Goal: Check status: Check status

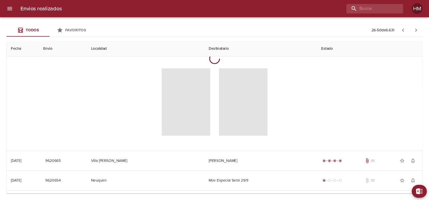
scroll to position [142, 0]
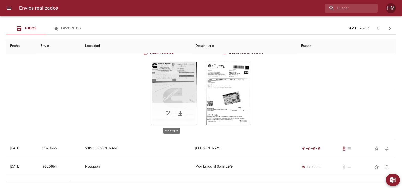
click at [183, 87] on div "Tabla de envíos del cliente" at bounding box center [174, 92] width 46 height 63
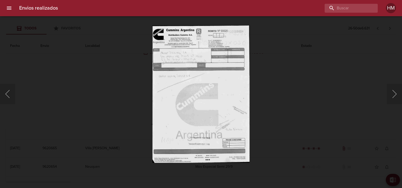
click at [215, 82] on img "Lightbox" at bounding box center [200, 93] width 97 height 137
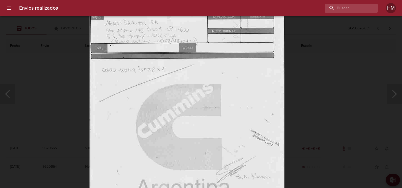
click at [342, 99] on div "Lightbox" at bounding box center [201, 94] width 402 height 188
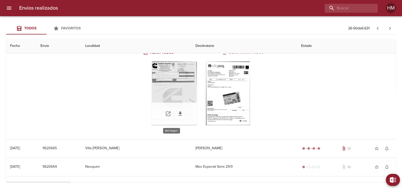
click at [165, 88] on div "Tabla de envíos del cliente" at bounding box center [174, 92] width 46 height 63
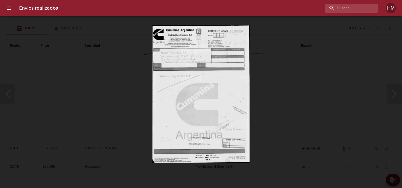
click at [179, 72] on img "Lightbox" at bounding box center [200, 93] width 97 height 137
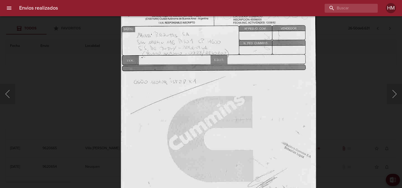
click at [273, 125] on img "Lightbox" at bounding box center [218, 118] width 195 height 276
click at [347, 117] on div "Lightbox" at bounding box center [201, 94] width 402 height 188
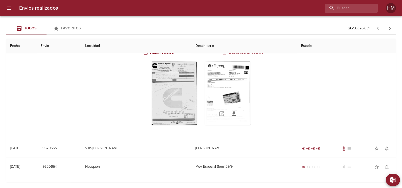
click at [229, 104] on div "Tabla de envíos del cliente" at bounding box center [228, 92] width 46 height 63
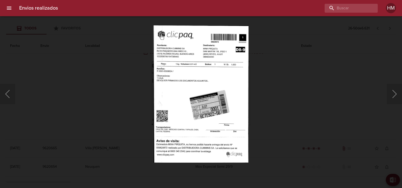
click at [222, 76] on img "Lightbox" at bounding box center [200, 93] width 95 height 137
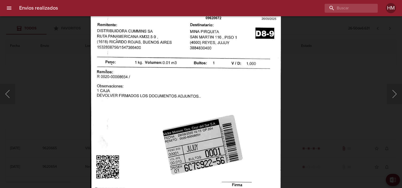
click at [234, 93] on img "Lightbox" at bounding box center [185, 123] width 191 height 276
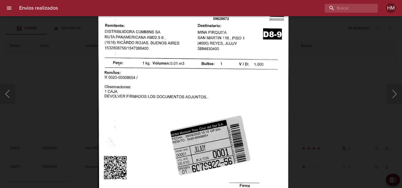
click at [323, 102] on div "Lightbox" at bounding box center [201, 94] width 402 height 188
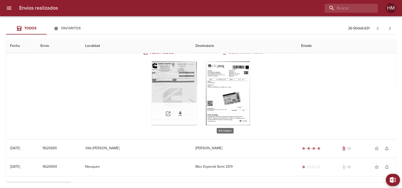
click at [182, 96] on div "Tabla de envíos del cliente" at bounding box center [174, 92] width 46 height 63
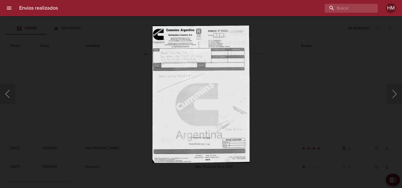
click at [182, 81] on img "Lightbox" at bounding box center [200, 93] width 97 height 137
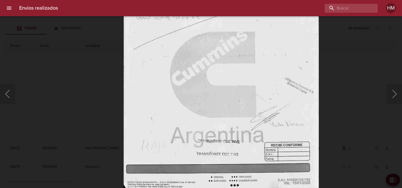
click at [183, 27] on img "Lightbox" at bounding box center [221, 54] width 195 height 276
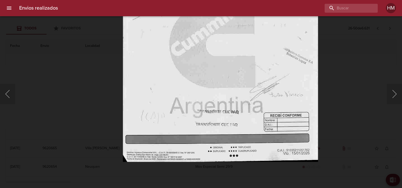
click at [183, 26] on img "Lightbox" at bounding box center [220, 24] width 195 height 276
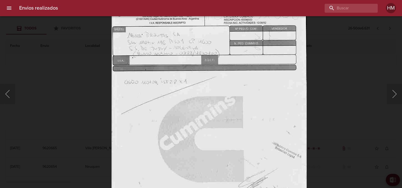
click at [221, 164] on img "Lightbox" at bounding box center [208, 118] width 195 height 276
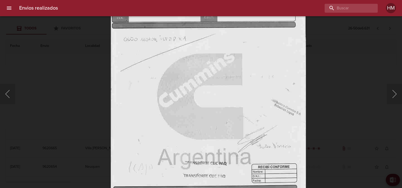
click at [211, 65] on img "Lightbox" at bounding box center [208, 75] width 195 height 276
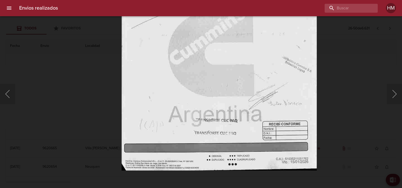
click at [185, 95] on img "Lightbox" at bounding box center [219, 33] width 195 height 276
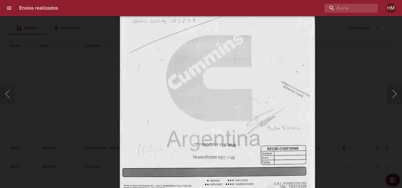
click at [197, 121] on img "Lightbox" at bounding box center [217, 57] width 195 height 276
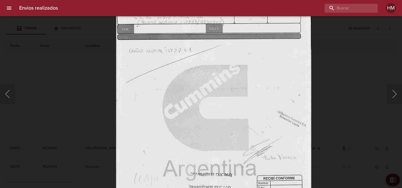
click at [231, 135] on img "Lightbox" at bounding box center [213, 87] width 195 height 276
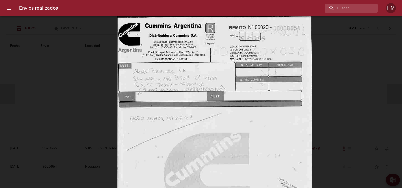
click at [231, 150] on img "Lightbox" at bounding box center [214, 154] width 195 height 276
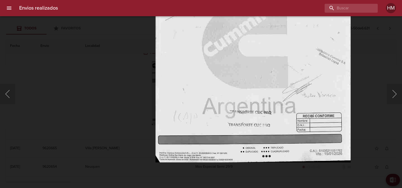
click at [237, 0] on body "Envios realizados HM Exportar a Excel Desde Hasta Descargar Exportar Todos Favo…" at bounding box center [201, 0] width 402 height 0
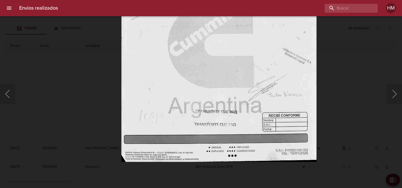
click at [328, 100] on div "Lightbox" at bounding box center [201, 94] width 402 height 188
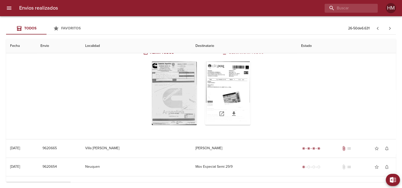
click at [236, 105] on div "Tabla de envíos del cliente" at bounding box center [228, 92] width 46 height 63
click at [224, 78] on div "Tabla de envíos del cliente" at bounding box center [228, 92] width 46 height 63
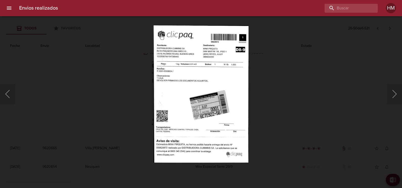
click at [239, 89] on img "Lightbox" at bounding box center [200, 93] width 95 height 137
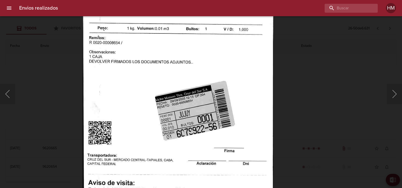
click at [216, 128] on img "Lightbox" at bounding box center [178, 89] width 191 height 276
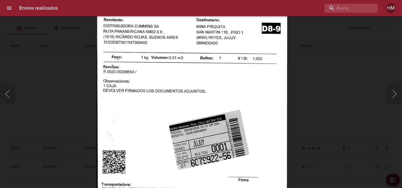
click at [206, 103] on img "Lightbox" at bounding box center [192, 118] width 191 height 276
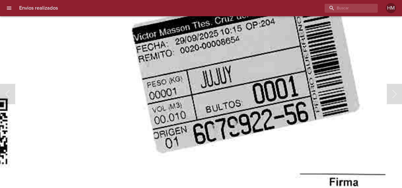
click at [141, 175] on img "Lightbox" at bounding box center [197, 5] width 543 height 785
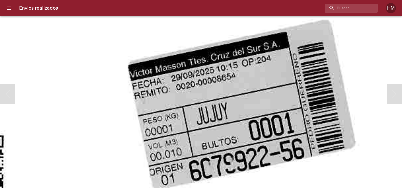
click at [217, 161] on img "Lightbox" at bounding box center [193, 41] width 543 height 785
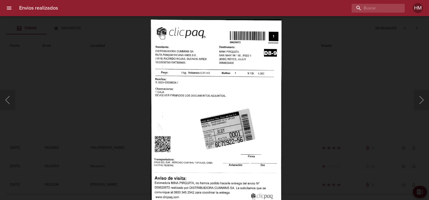
click at [205, 114] on img "Lightbox" at bounding box center [216, 113] width 131 height 189
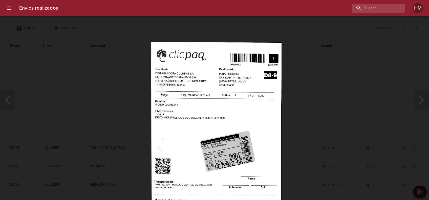
click at [386, 68] on div "Lightbox" at bounding box center [214, 100] width 429 height 200
